Goal: Task Accomplishment & Management: Manage account settings

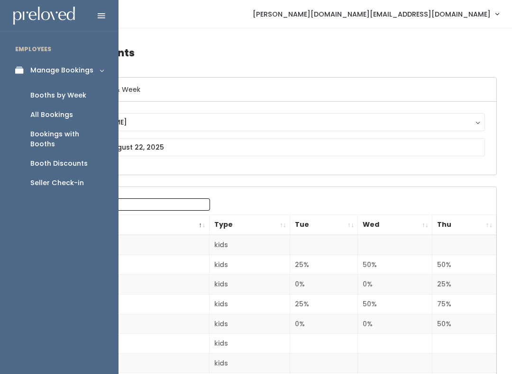
click at [88, 90] on link "Booths by Week" at bounding box center [59, 95] width 118 height 19
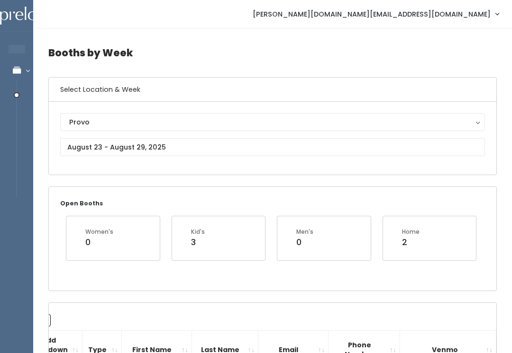
click at [164, 121] on div "Provo" at bounding box center [272, 122] width 407 height 10
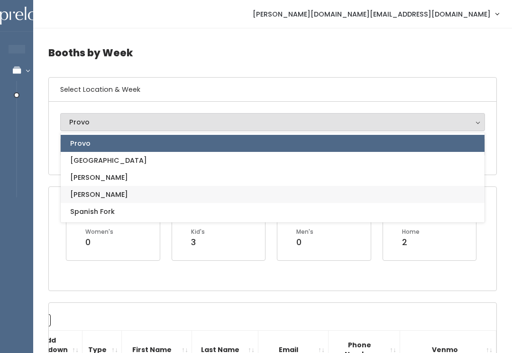
click at [179, 191] on link "[PERSON_NAME]" at bounding box center [273, 194] width 424 height 17
select select "3"
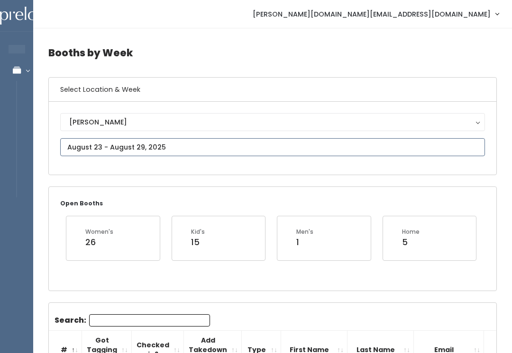
click at [193, 144] on input "text" at bounding box center [272, 147] width 425 height 18
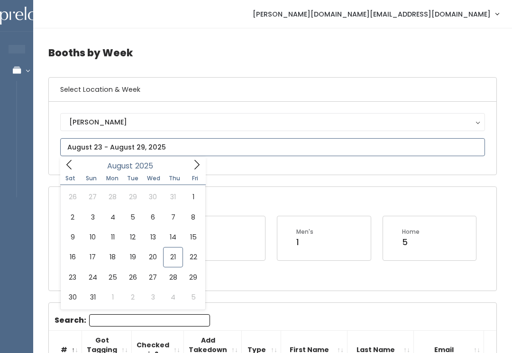
type input "August 16 to August 22"
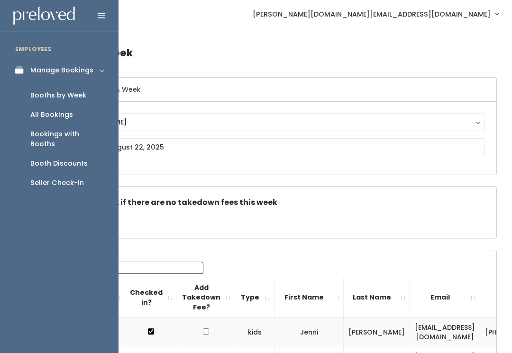
click at [85, 93] on link "Booths by Week" at bounding box center [59, 95] width 118 height 19
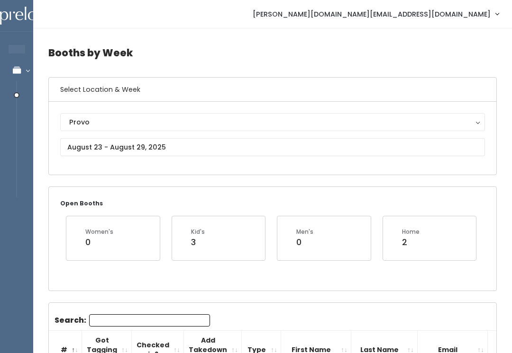
click at [222, 117] on button "Provo" at bounding box center [272, 122] width 425 height 18
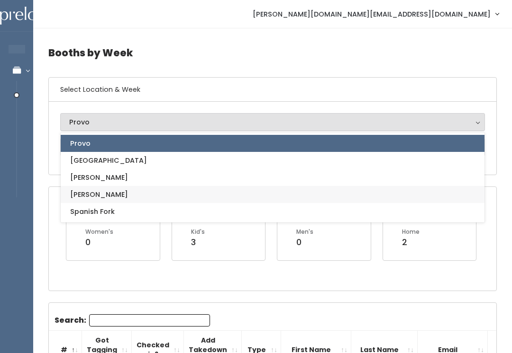
click at [178, 194] on link "[PERSON_NAME]" at bounding box center [273, 194] width 424 height 17
select select "3"
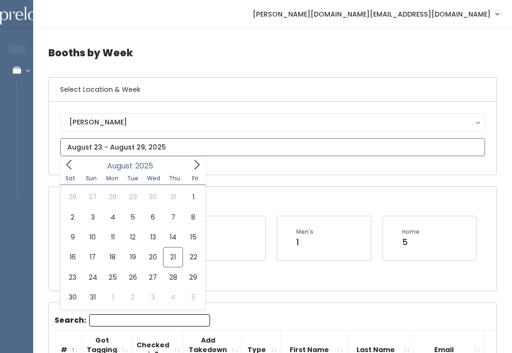
type input "[DATE] to [DATE]"
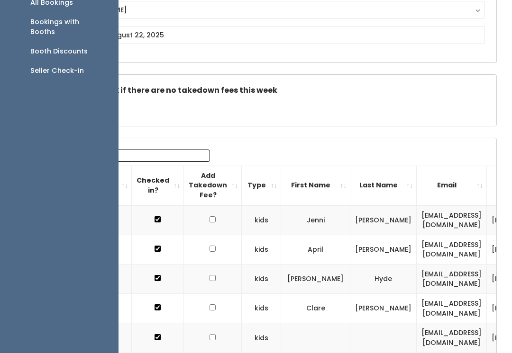
scroll to position [71, 0]
